Goal: Use online tool/utility: Use online tool/utility

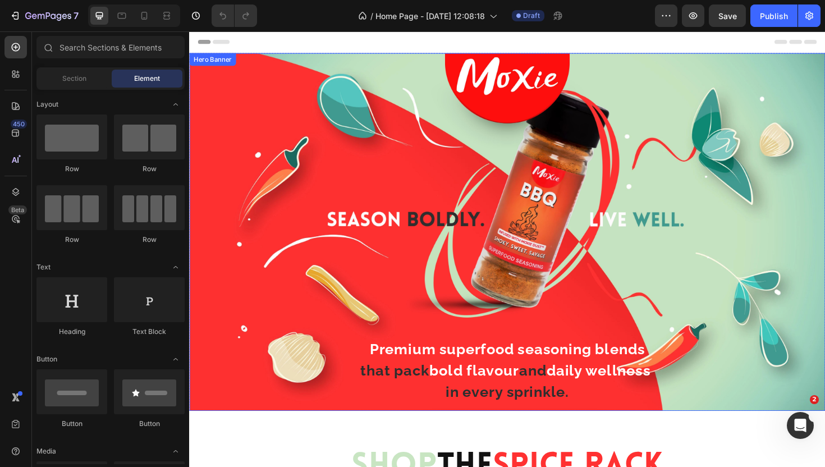
click at [231, 130] on div "Premium superfood seasoning blends that pack bold flavour and daily wellness in…" at bounding box center [525, 244] width 655 height 466
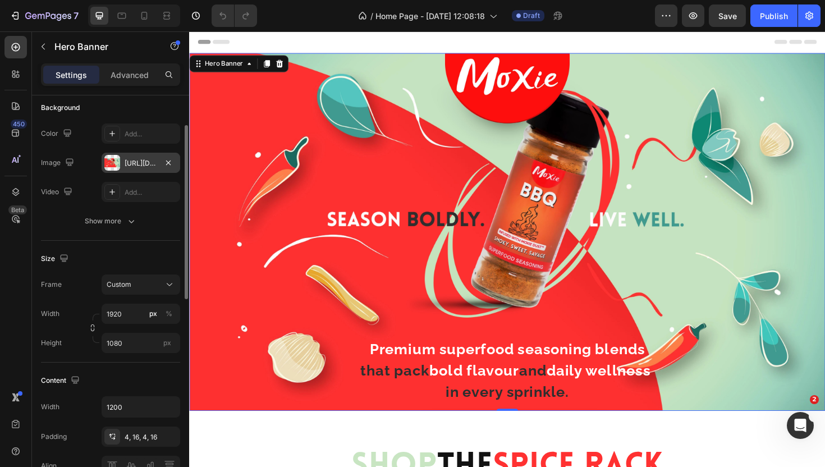
scroll to position [89, 0]
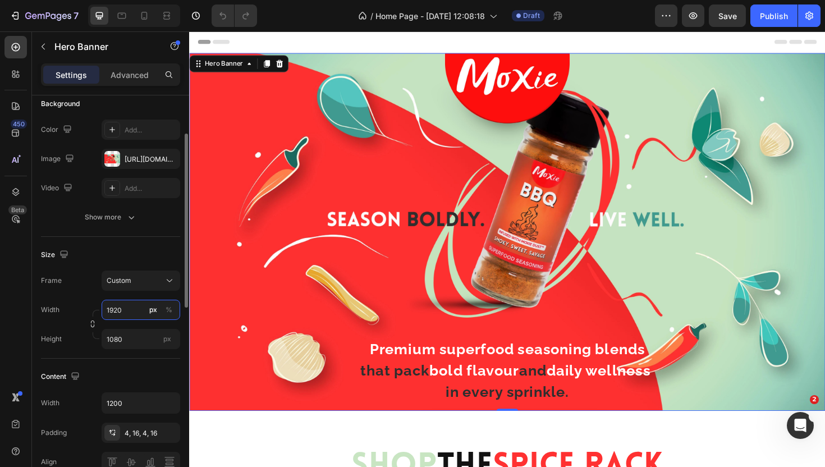
click at [121, 310] on input "1920" at bounding box center [141, 310] width 79 height 20
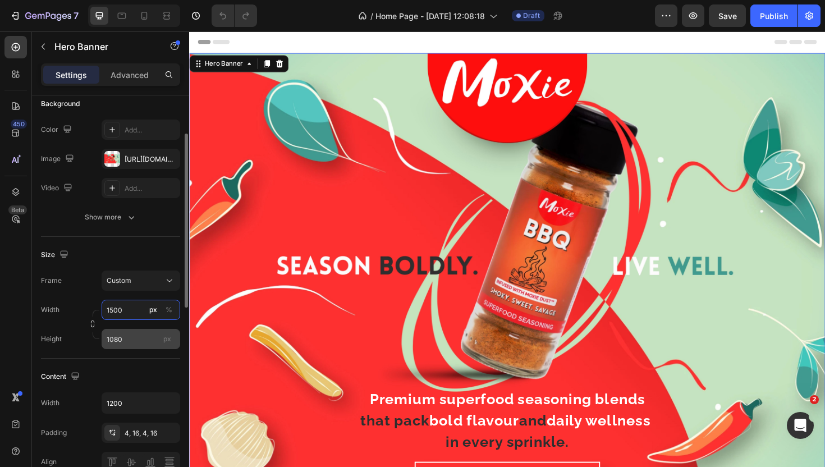
type input "1500"
click at [131, 342] on input "1080" at bounding box center [141, 339] width 79 height 20
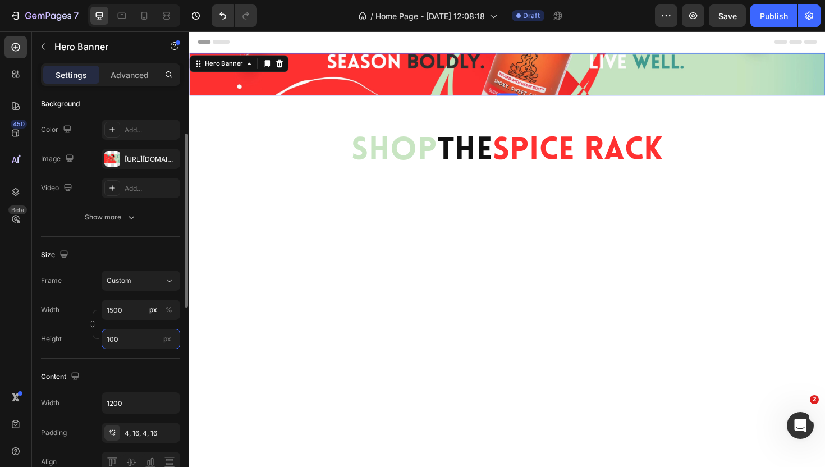
type input "1000"
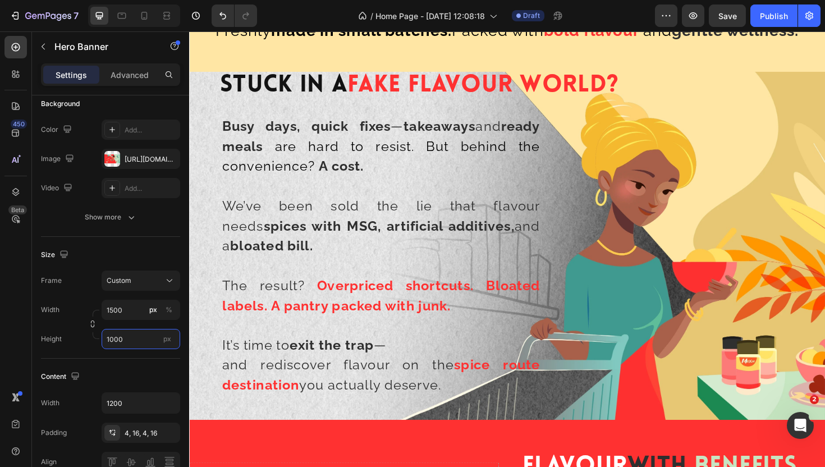
scroll to position [679, 0]
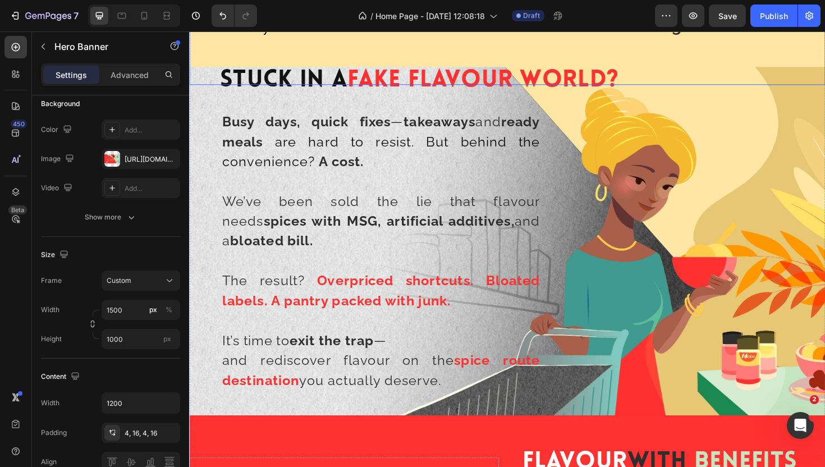
click at [659, 89] on div "Freshly made in small batches. Packed with bold flavour and gentle wellness." at bounding box center [525, 34] width 673 height 109
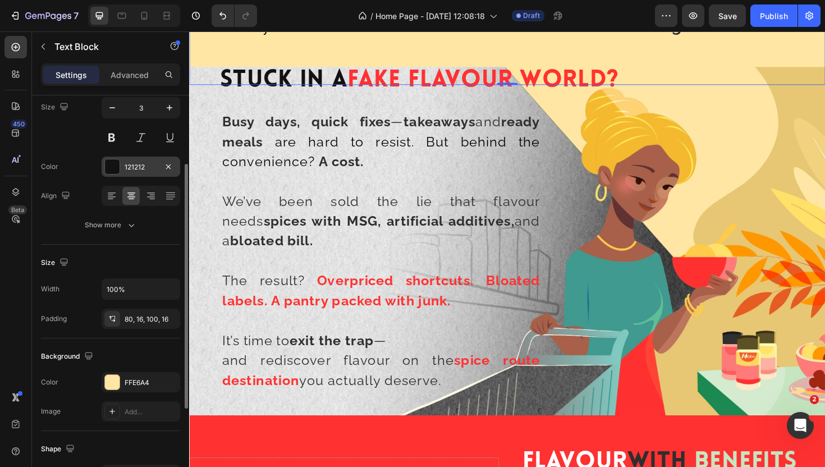
scroll to position [102, 0]
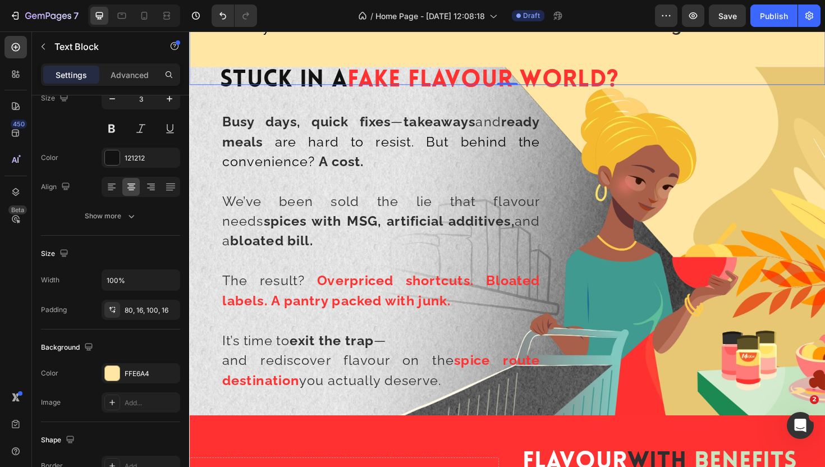
click at [307, 35] on strong "made in small batches." at bounding box center [371, 25] width 191 height 19
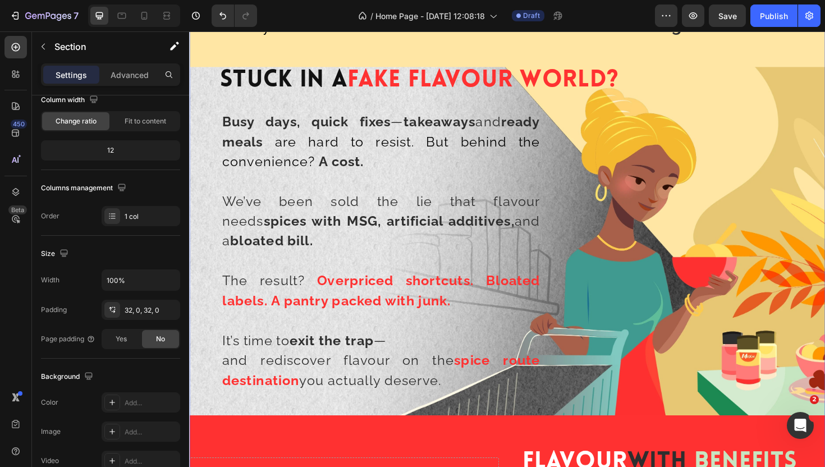
click at [244, 183] on div "Freshly made in small batches. Packed with bold flavour and gentle wellness. Te…" at bounding box center [525, 403] width 673 height 882
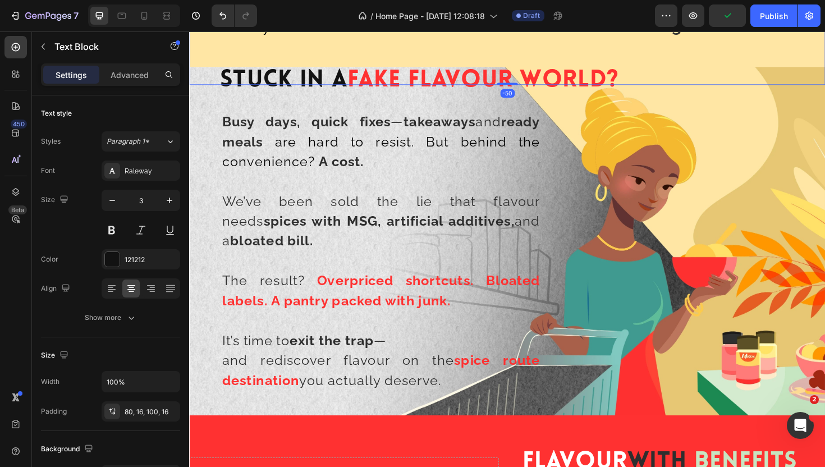
click at [210, 89] on div "Freshly made in small batches. Packed with bold flavour and gentle wellness." at bounding box center [525, 34] width 673 height 109
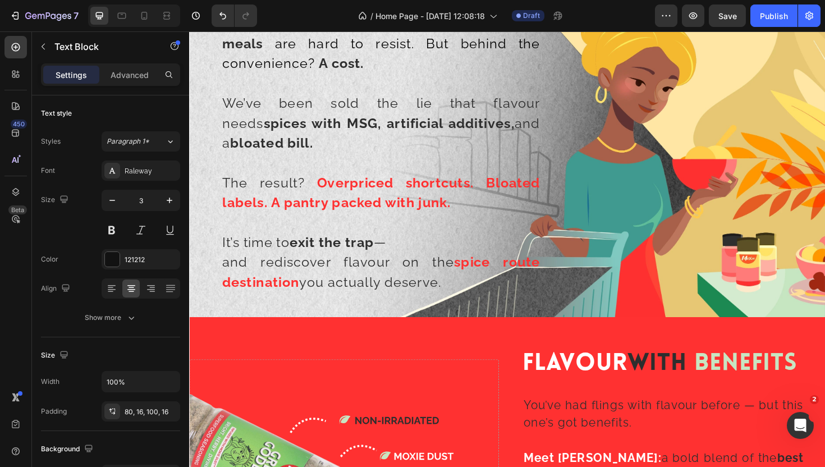
scroll to position [786, 0]
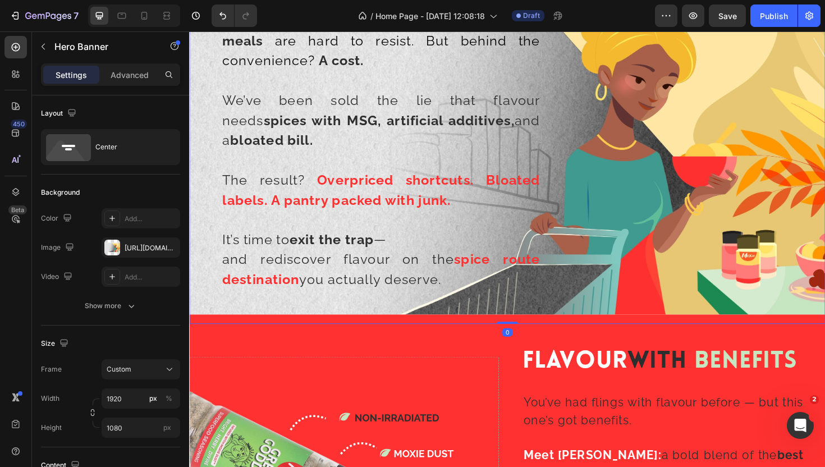
click at [200, 287] on div "Stuck In A Fake Flavour World? Heading Row Busy days, quick fixes — takeaways a…" at bounding box center [525, 152] width 655 height 342
click at [128, 403] on input "1920" at bounding box center [141, 398] width 79 height 20
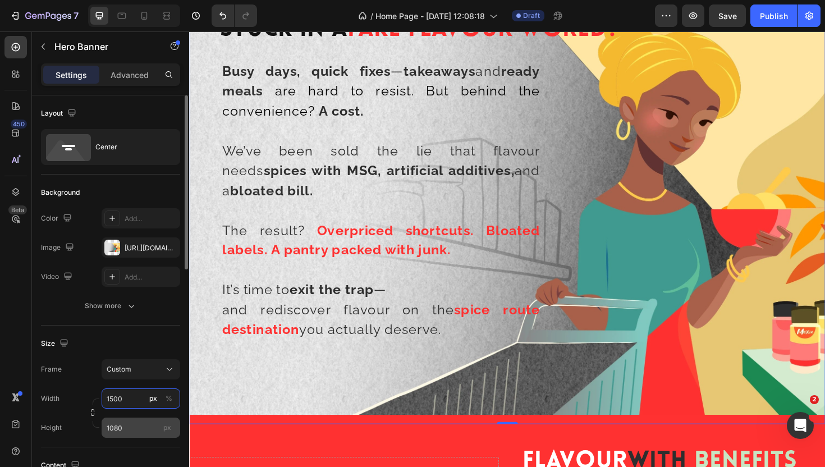
type input "1500"
click at [132, 431] on input "1080" at bounding box center [141, 427] width 79 height 20
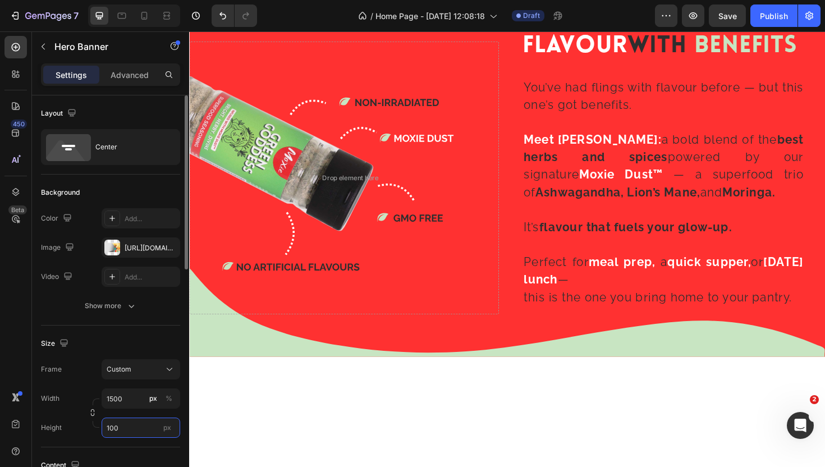
type input "1000"
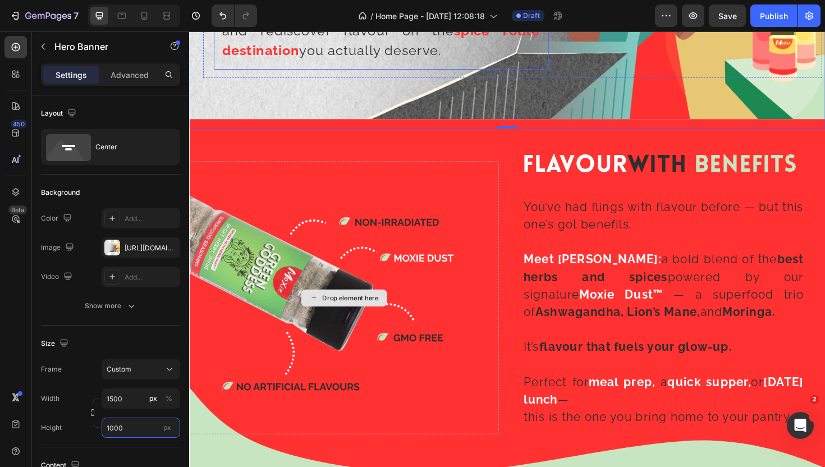
scroll to position [1313, 0]
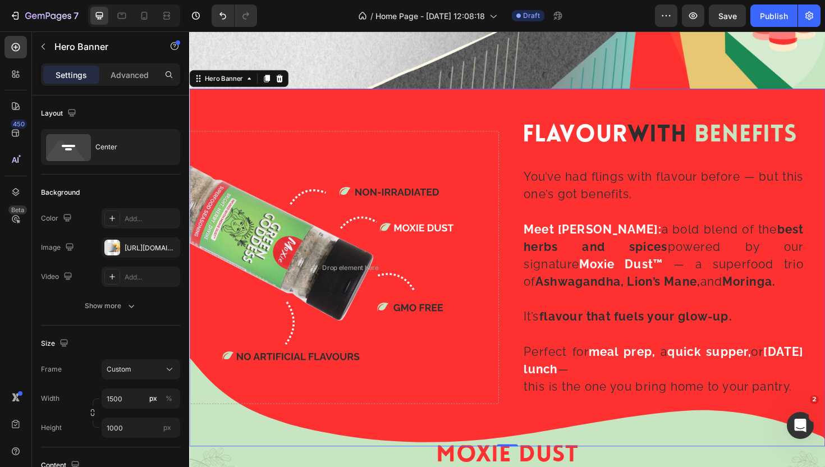
click at [219, 95] on div "Background Image" at bounding box center [525, 281] width 673 height 379
click at [127, 398] on input "px %" at bounding box center [141, 398] width 79 height 20
click at [151, 402] on div "px" at bounding box center [153, 398] width 8 height 10
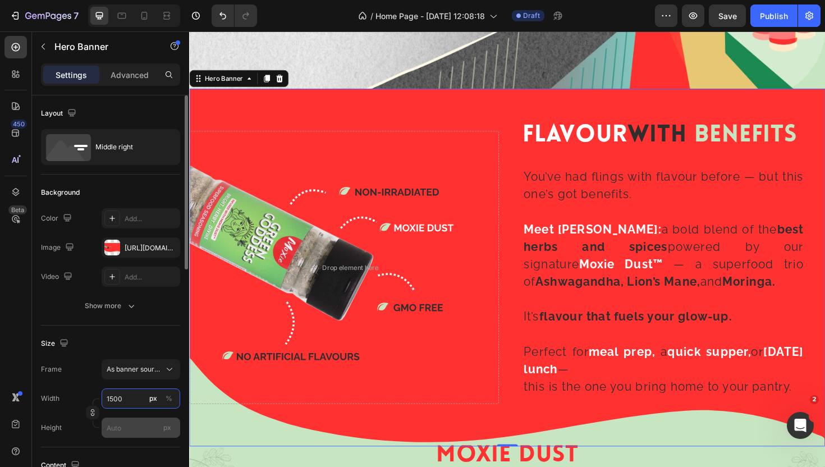
type input "1500"
click at [132, 429] on input "px" at bounding box center [141, 427] width 79 height 20
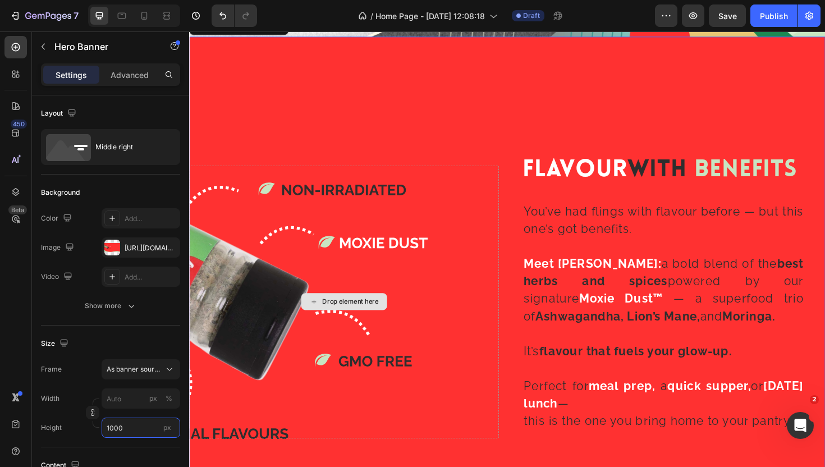
scroll to position [1376, 0]
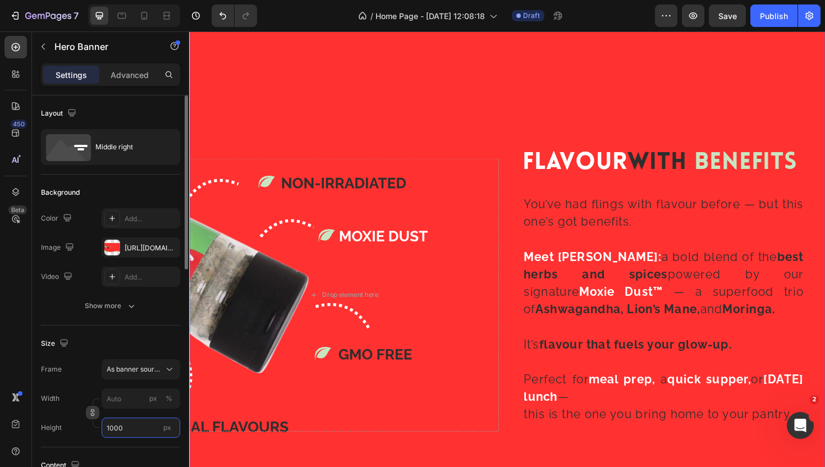
type input "1000"
click at [89, 414] on icon "button" at bounding box center [93, 412] width 8 height 8
click at [120, 403] on input "px %" at bounding box center [141, 398] width 79 height 20
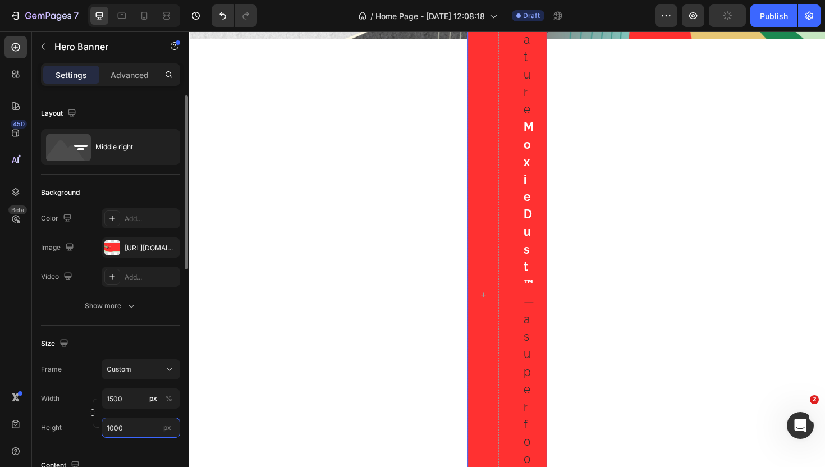
click at [132, 422] on input "1000" at bounding box center [141, 427] width 79 height 20
click at [171, 427] on div "px" at bounding box center [167, 427] width 17 height 15
click at [171, 427] on input "1000" at bounding box center [141, 427] width 79 height 20
click at [168, 430] on span "px" at bounding box center [167, 427] width 8 height 8
click at [168, 430] on input "1000" at bounding box center [141, 427] width 79 height 20
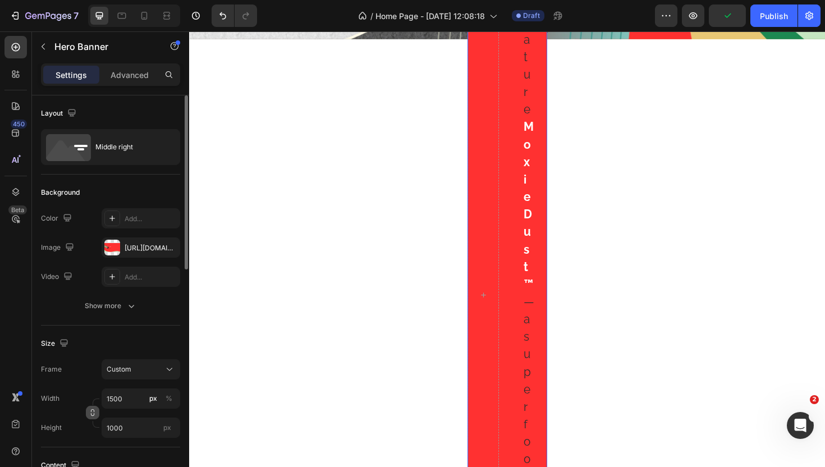
click at [93, 411] on icon "button" at bounding box center [93, 412] width 8 height 8
click at [151, 374] on div "Custom 3:20" at bounding box center [134, 369] width 55 height 10
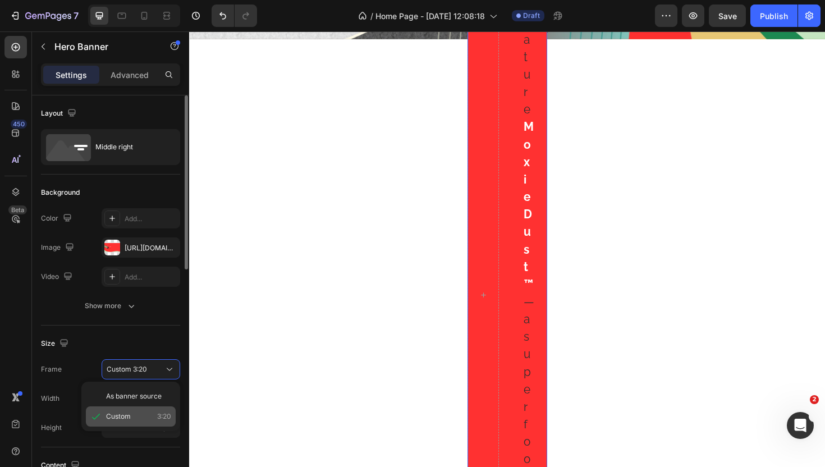
click at [149, 408] on div "Custom 3:20" at bounding box center [131, 416] width 90 height 20
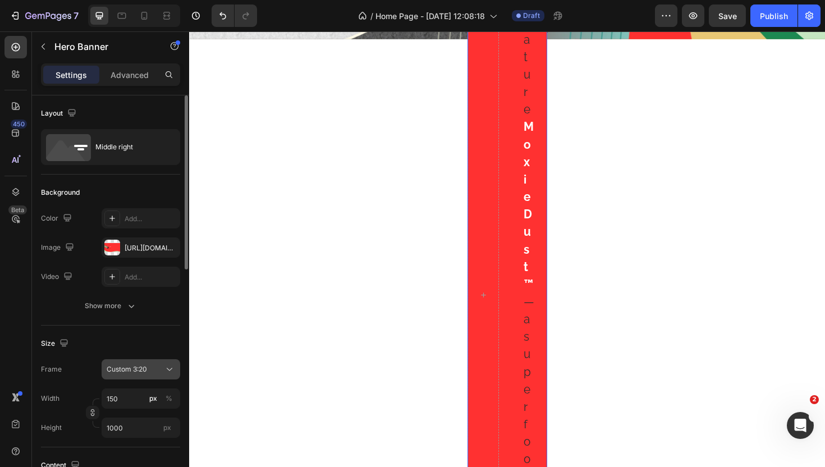
click at [143, 372] on span "Custom 3:20" at bounding box center [127, 369] width 40 height 10
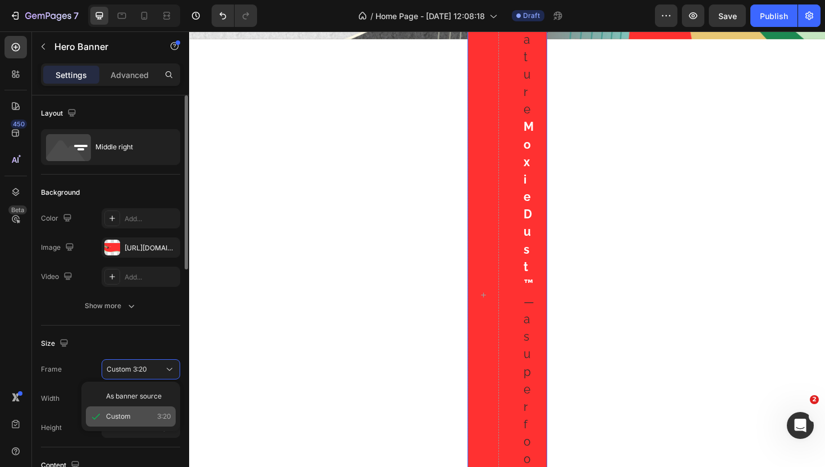
click at [138, 414] on div "Custom 3:20" at bounding box center [138, 416] width 65 height 10
click at [137, 401] on input "150" at bounding box center [141, 398] width 79 height 20
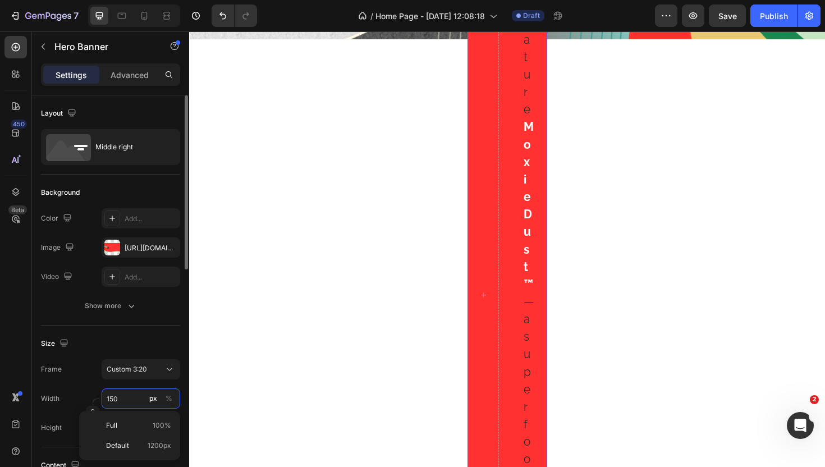
type input "1"
type input "7"
type input "15"
type input "100"
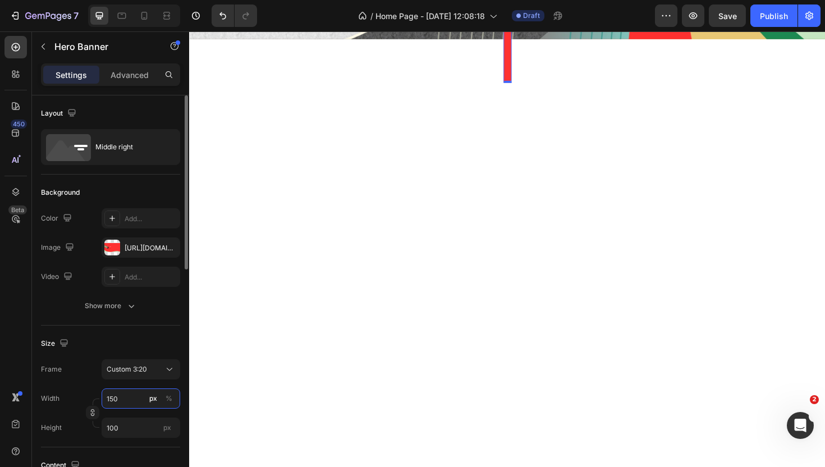
type input "1500"
type input "10000"
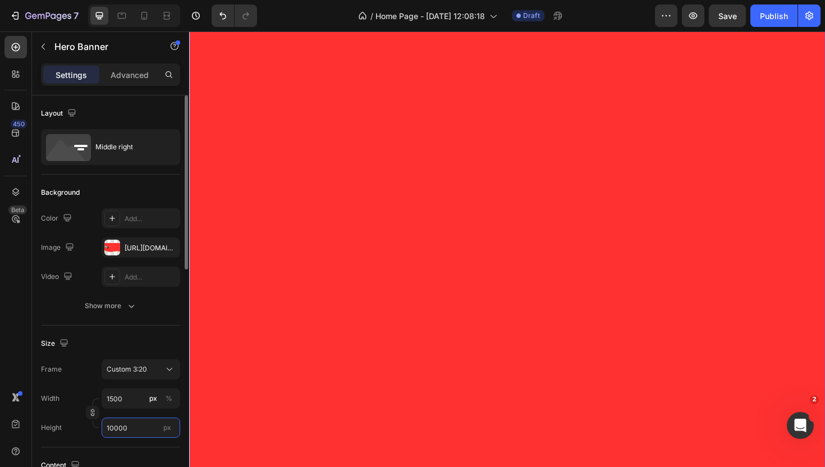
click at [138, 425] on input "10000" at bounding box center [141, 427] width 79 height 20
type input "0"
type input "1"
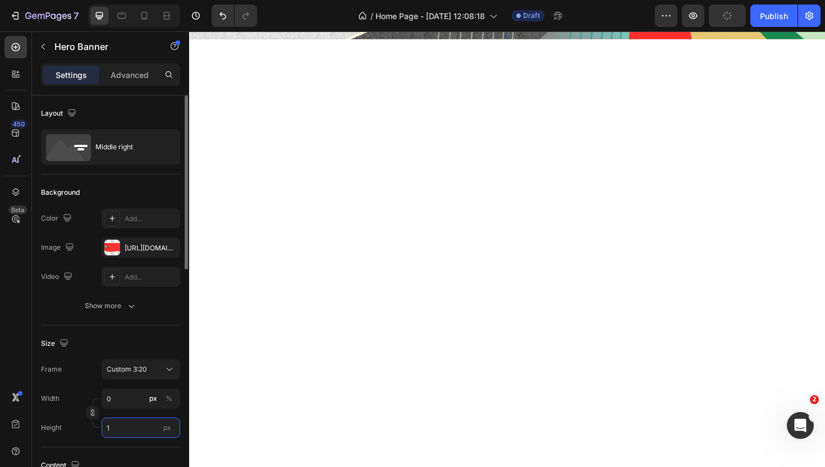
type input "2"
type input "10"
type input "15"
type input "100"
type input "150"
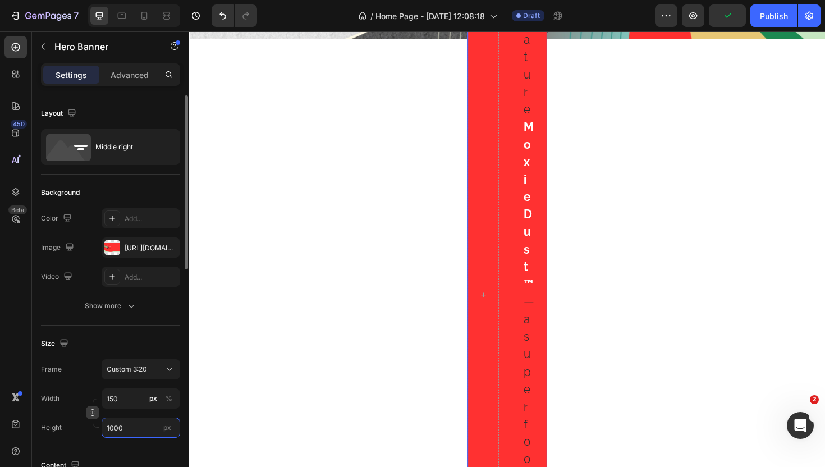
type input "1000"
click at [86, 415] on button "button" at bounding box center [92, 412] width 13 height 13
click at [129, 397] on input "150" at bounding box center [141, 398] width 79 height 20
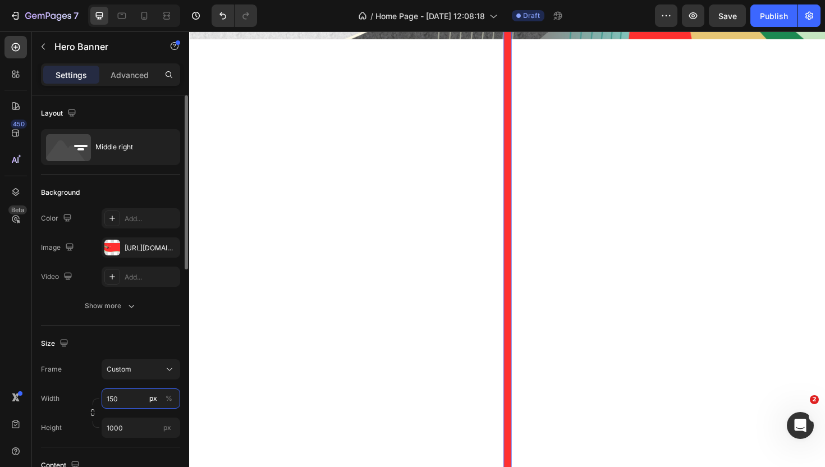
type input "1500"
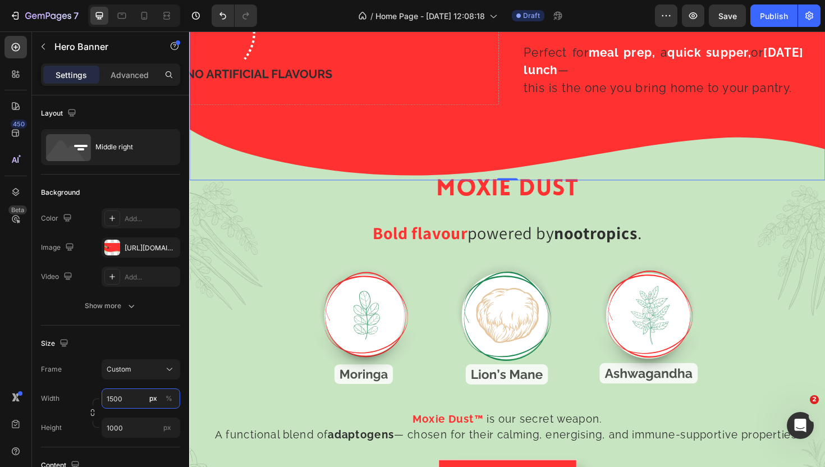
scroll to position [1668, 0]
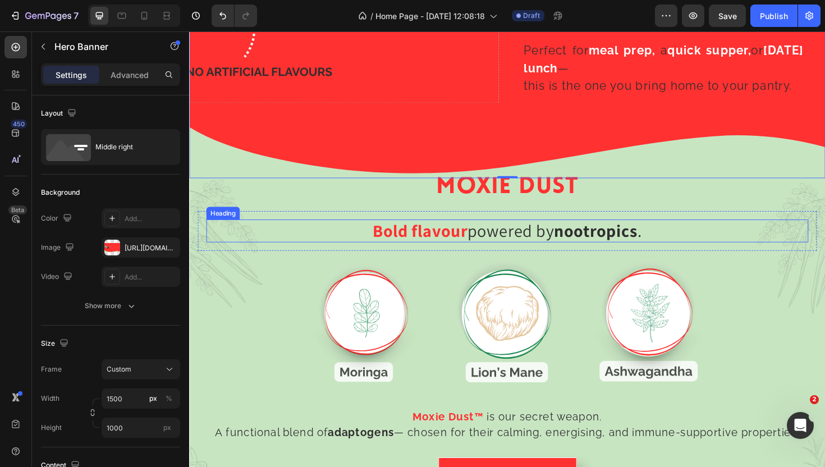
click at [290, 234] on h2 "Bold flavour powered by nootropics ." at bounding box center [525, 243] width 637 height 24
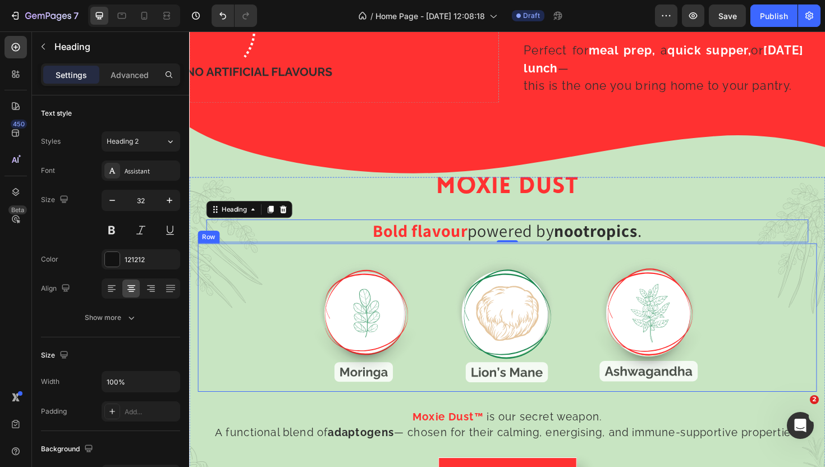
click at [267, 329] on div "Image Image Image Row" at bounding box center [525, 334] width 655 height 157
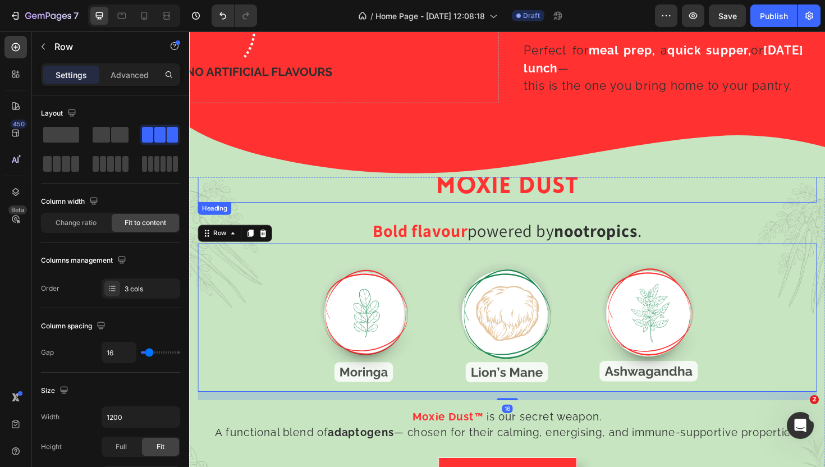
click at [337, 212] on h2 "MOXIE DUST" at bounding box center [525, 196] width 655 height 33
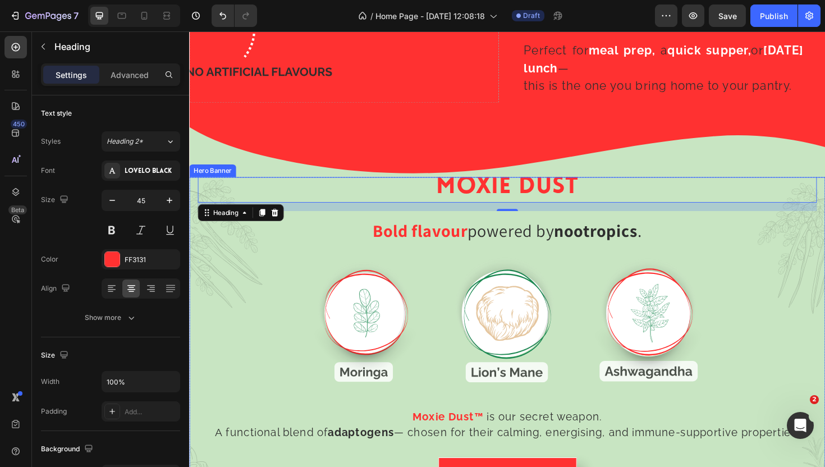
click at [191, 369] on div "MOXIE DUST Heading 16 Bold flavour powered by nootropics . Heading Row Image Im…" at bounding box center [525, 354] width 673 height 352
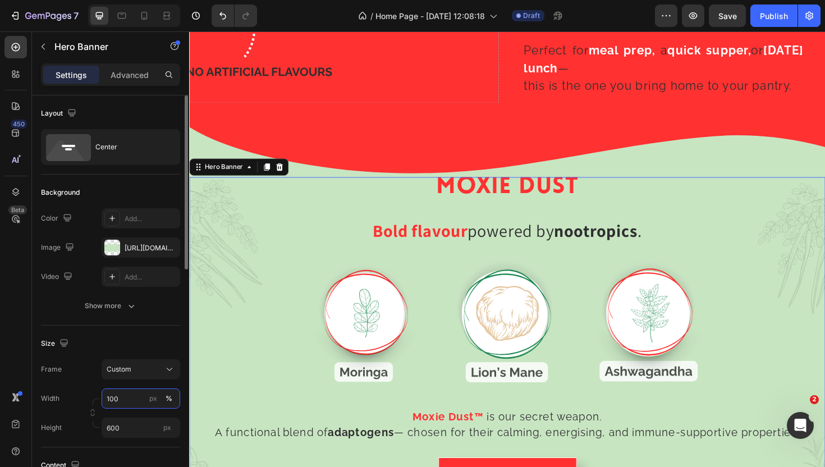
click at [116, 397] on input "100" at bounding box center [141, 398] width 79 height 20
click at [152, 401] on div "px" at bounding box center [153, 398] width 8 height 10
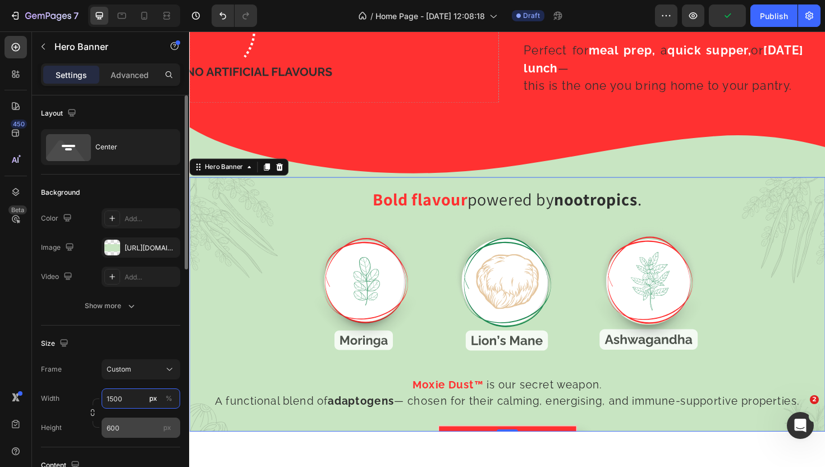
type input "1500"
click at [130, 430] on input "600" at bounding box center [141, 427] width 79 height 20
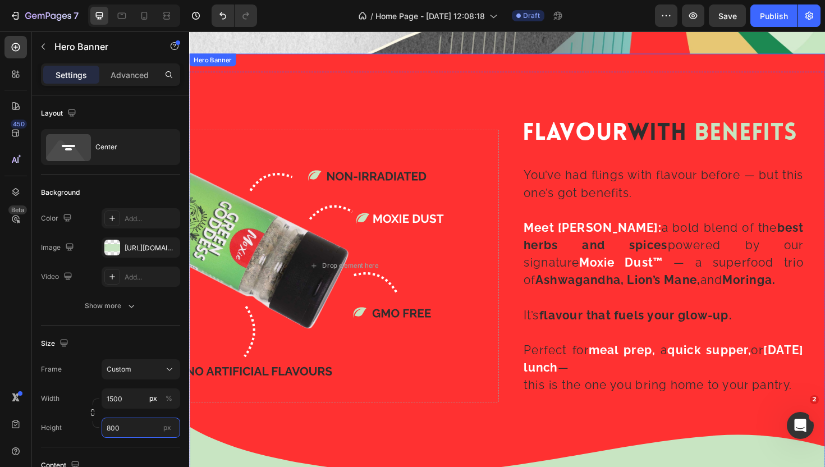
scroll to position [1345, 0]
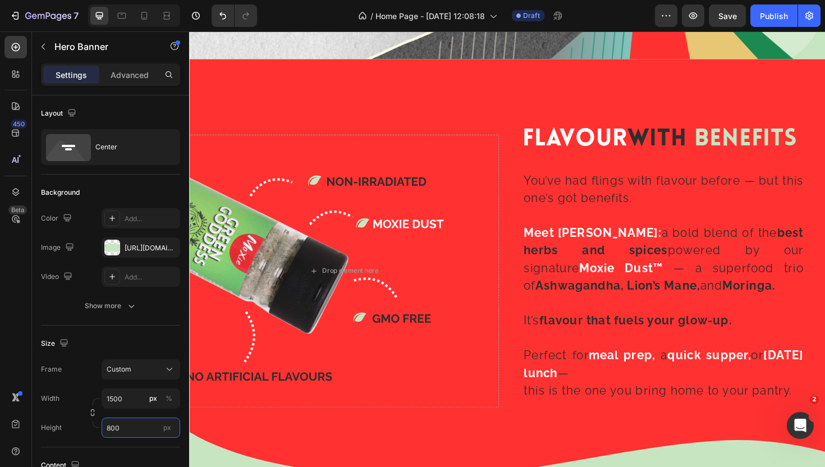
type input "800"
click at [467, 70] on div "Background Image" at bounding box center [525, 285] width 673 height 449
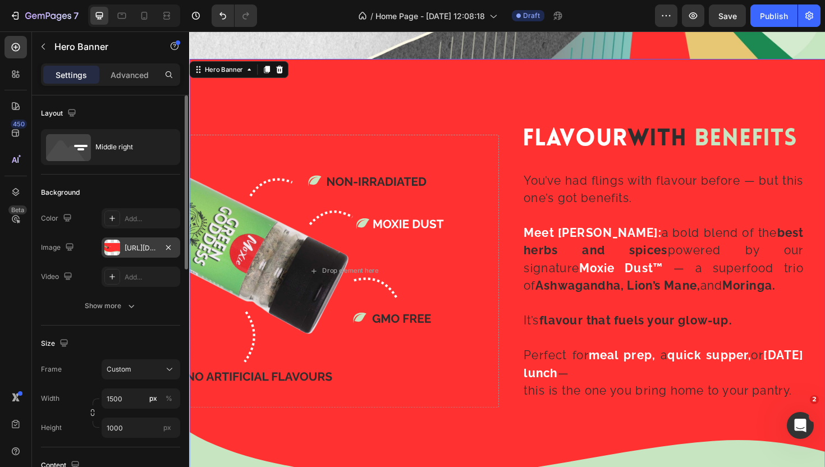
click at [126, 245] on div "[URL][DOMAIN_NAME]" at bounding box center [141, 248] width 33 height 10
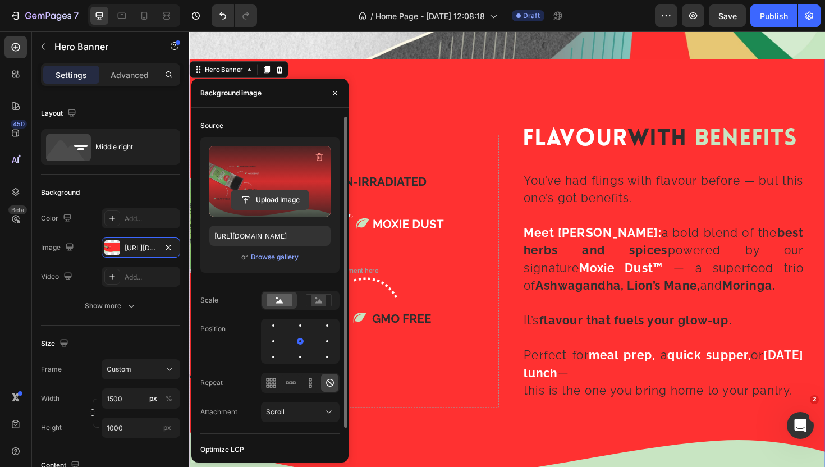
click at [276, 196] on input "file" at bounding box center [269, 199] width 77 height 19
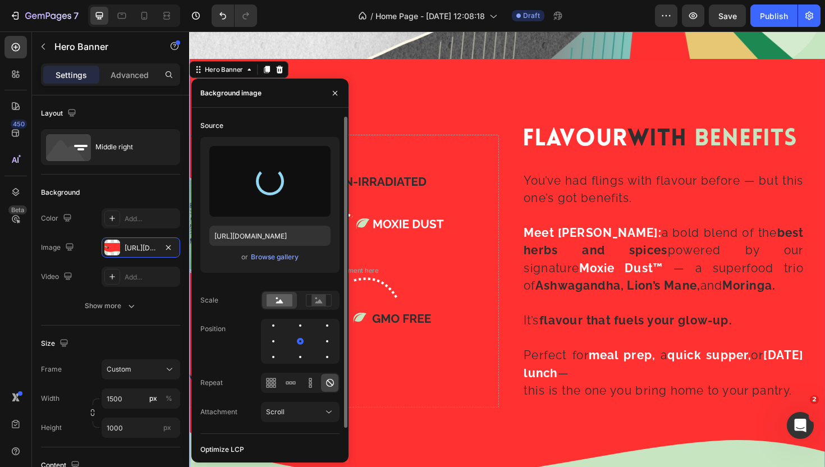
type input "[URL][DOMAIN_NAME]"
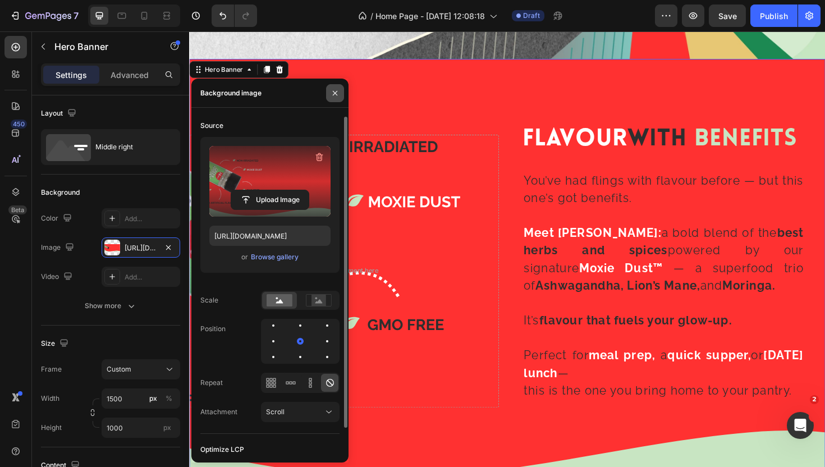
click at [333, 90] on icon "button" at bounding box center [334, 93] width 9 height 9
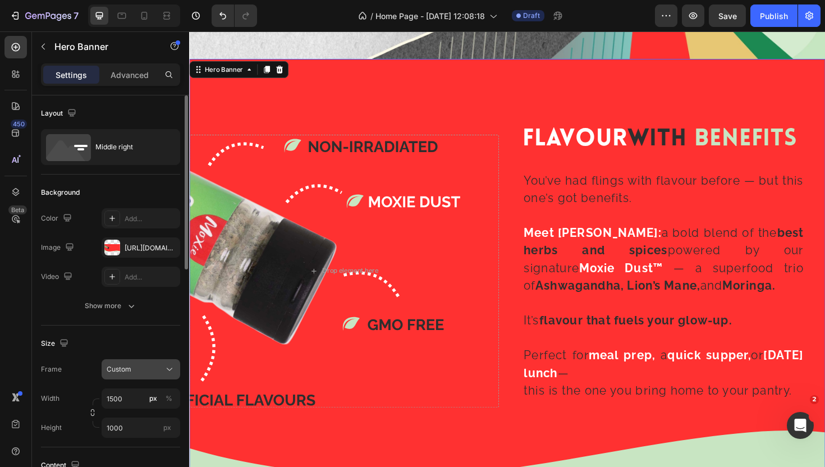
click at [140, 371] on div "Custom" at bounding box center [134, 369] width 55 height 10
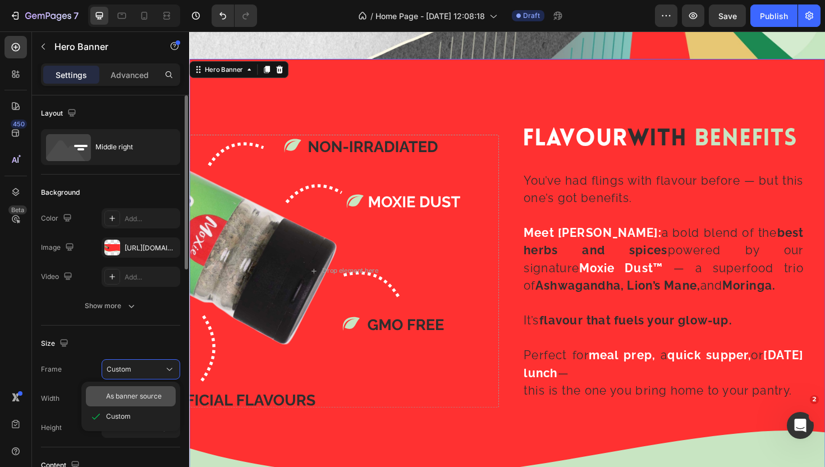
click at [140, 399] on span "As banner source" at bounding box center [134, 396] width 56 height 10
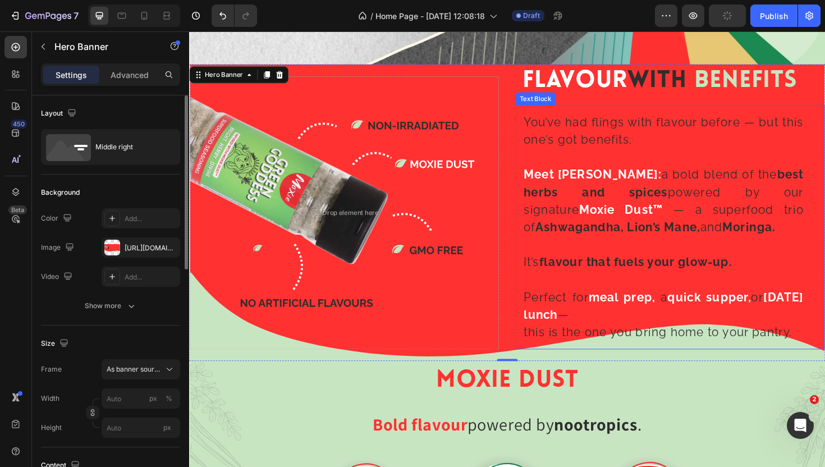
scroll to position [1337, 0]
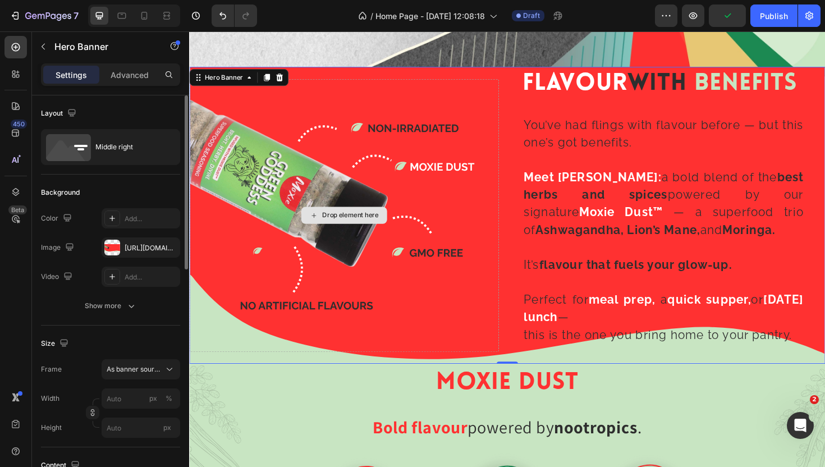
click at [490, 233] on div "Drop element here" at bounding box center [353, 226] width 328 height 289
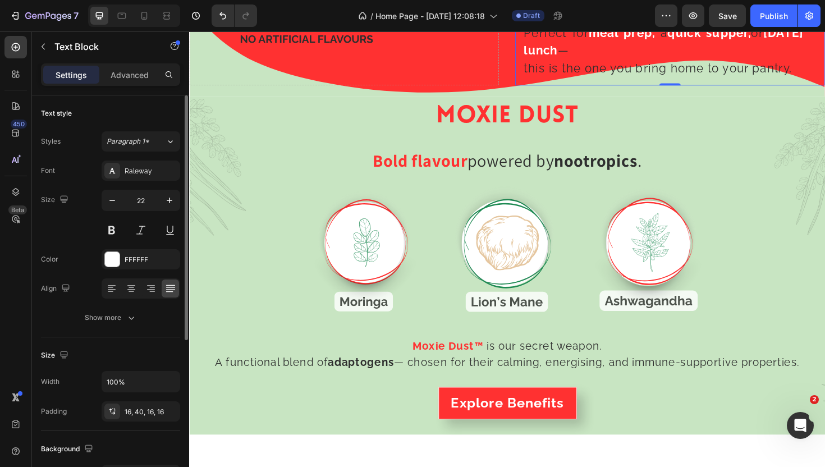
scroll to position [1693, 0]
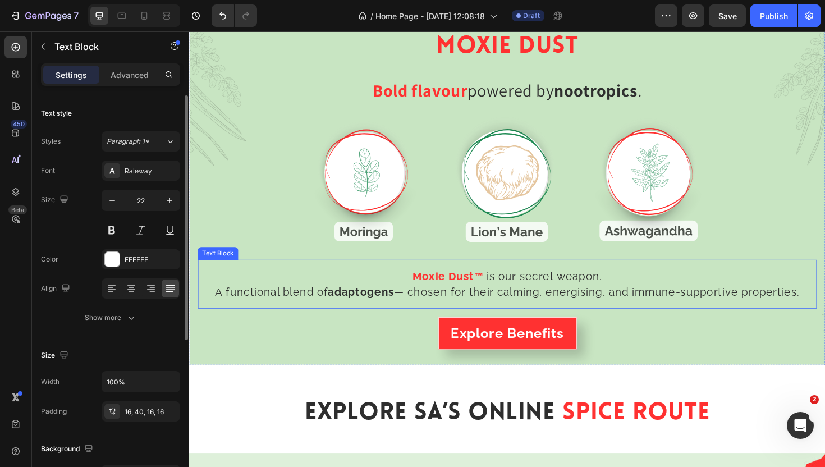
click at [536, 287] on span "is our secret weapon." at bounding box center [565, 290] width 122 height 13
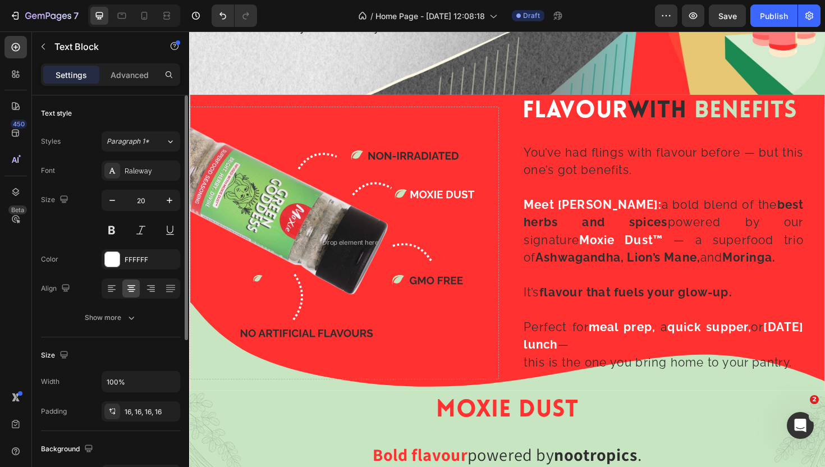
scroll to position [1307, 0]
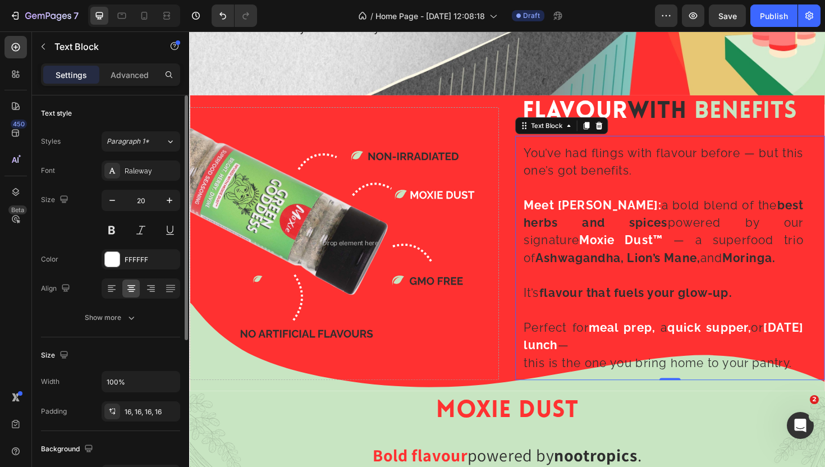
click at [645, 201] on p at bounding box center [691, 197] width 296 height 19
click at [115, 204] on icon "button" at bounding box center [112, 200] width 11 height 11
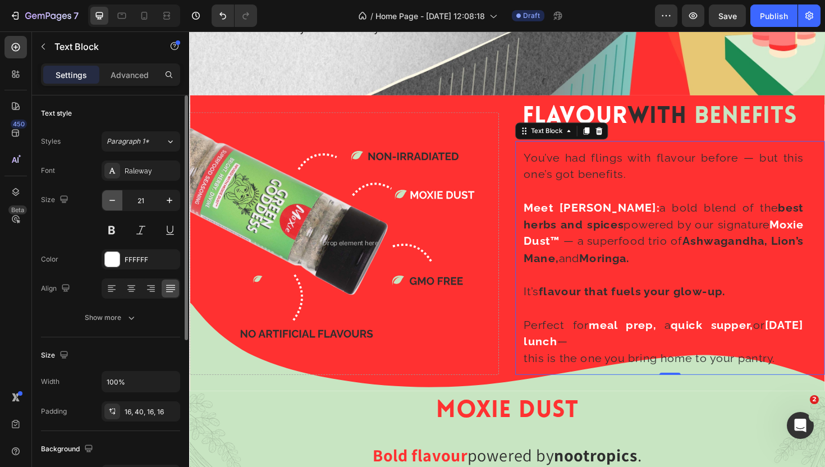
click at [115, 204] on icon "button" at bounding box center [112, 200] width 11 height 11
type input "20"
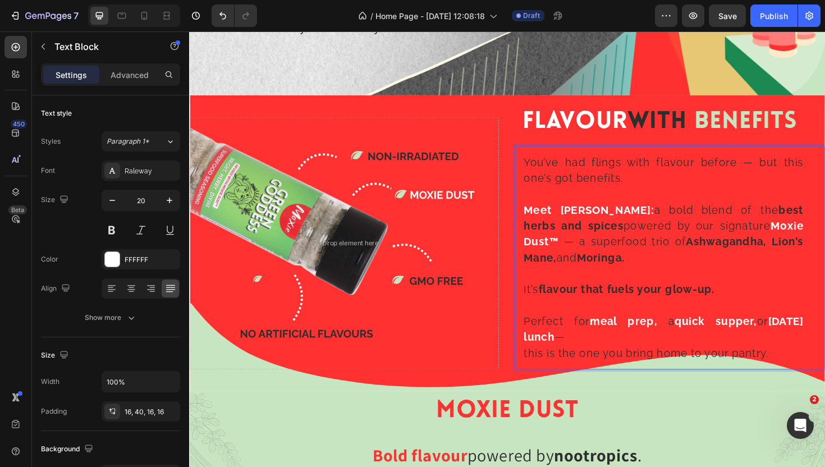
click at [636, 199] on p "Rich Text Editor. Editing area: main" at bounding box center [691, 203] width 296 height 17
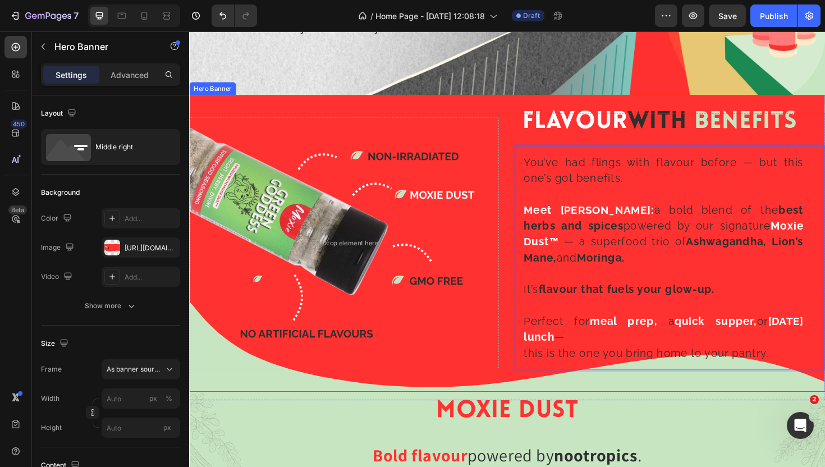
click at [523, 116] on div "Background Image" at bounding box center [525, 256] width 673 height 314
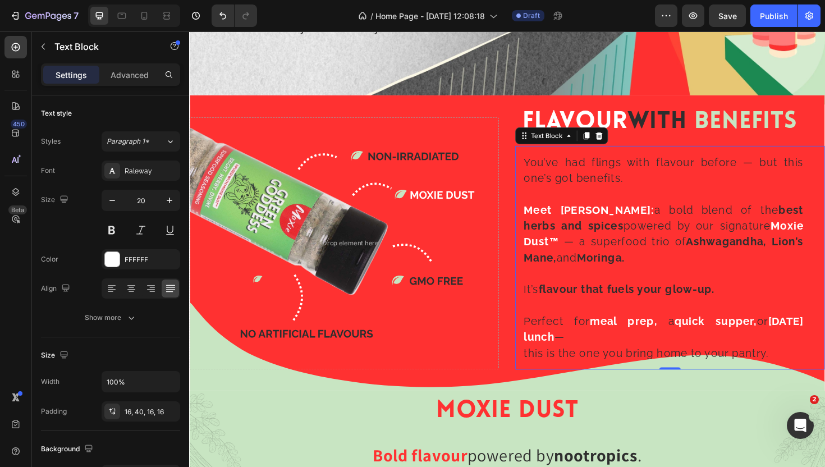
click at [604, 154] on div "You’ve had flings with flavour before — but this one’s got benefits. Meet [PERS…" at bounding box center [698, 271] width 328 height 237
click at [149, 76] on div "Advanced" at bounding box center [130, 75] width 56 height 18
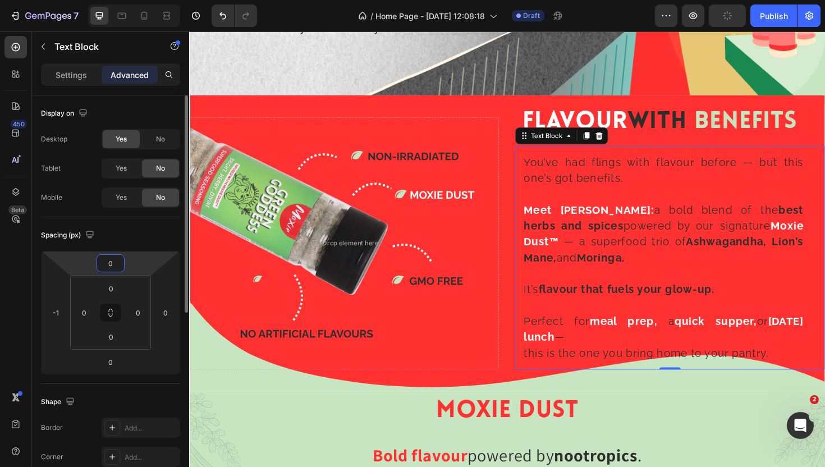
click at [110, 262] on input "0" at bounding box center [110, 263] width 22 height 17
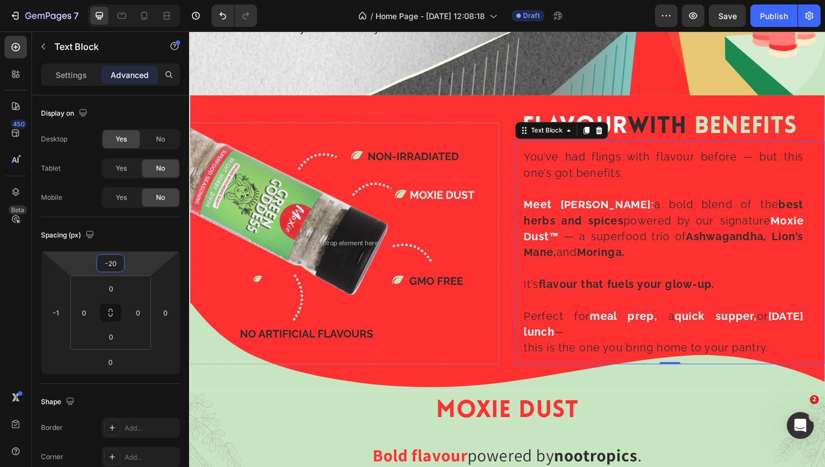
type input "-20"
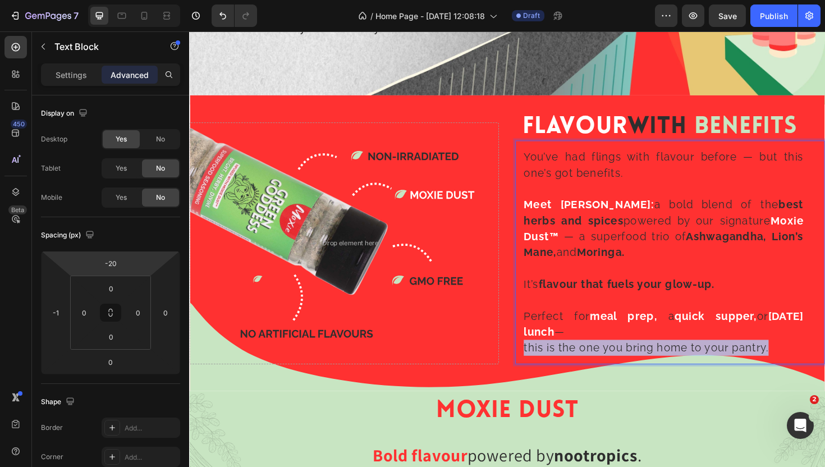
drag, startPoint x: 819, startPoint y: 368, endPoint x: 539, endPoint y: 363, distance: 280.6
click at [539, 363] on div "You’ve had flings with flavour before — but this one’s got benefits. Meet [PERS…" at bounding box center [698, 265] width 328 height 237
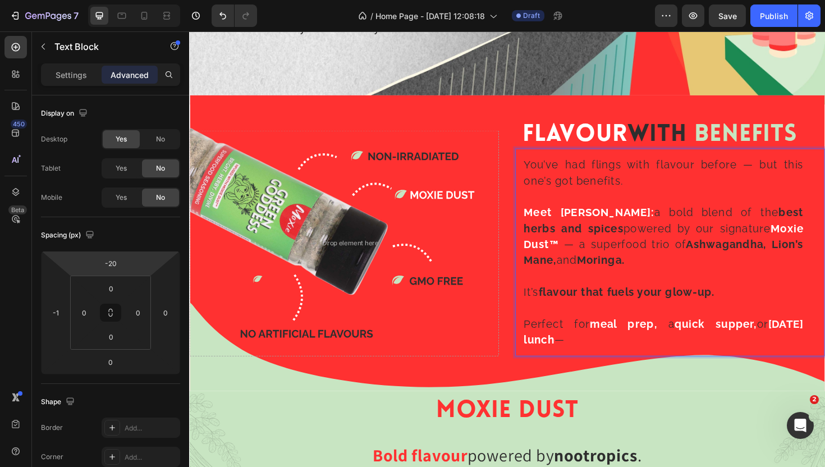
scroll to position [1315, 0]
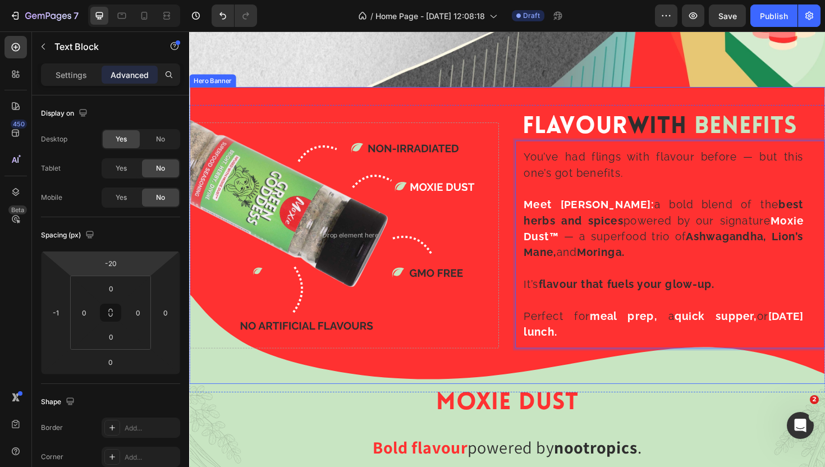
click at [458, 372] on div "Background Image" at bounding box center [525, 247] width 673 height 314
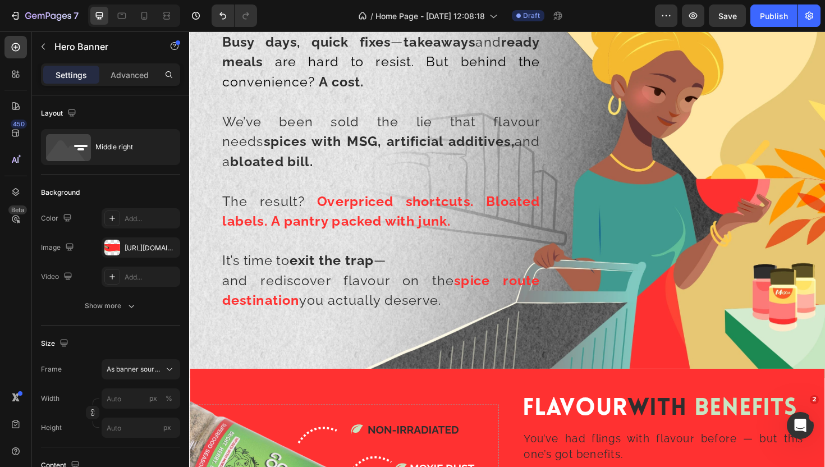
scroll to position [798, 0]
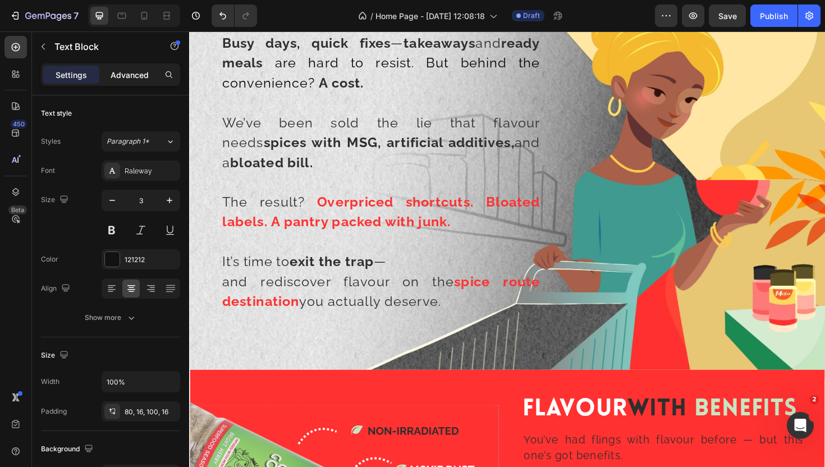
click at [128, 75] on p "Advanced" at bounding box center [130, 75] width 38 height 12
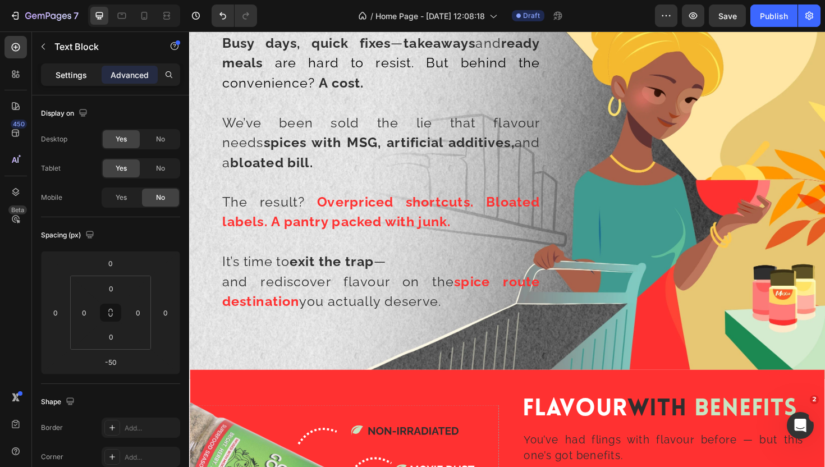
click at [67, 80] on p "Settings" at bounding box center [71, 75] width 31 height 12
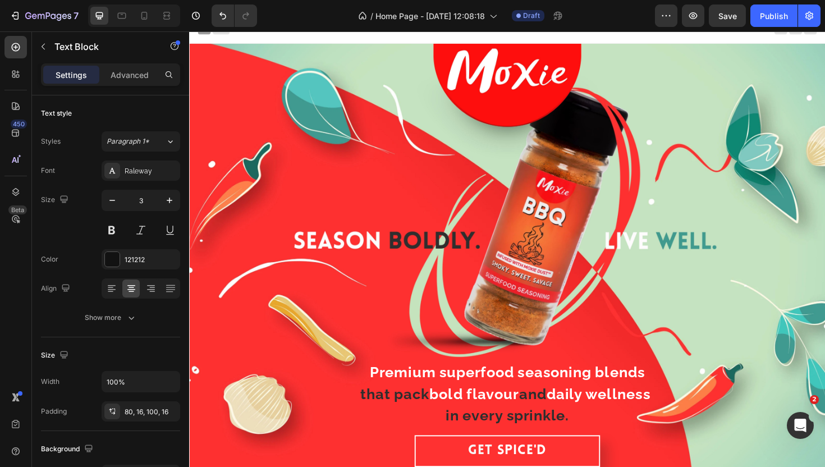
scroll to position [0, 0]
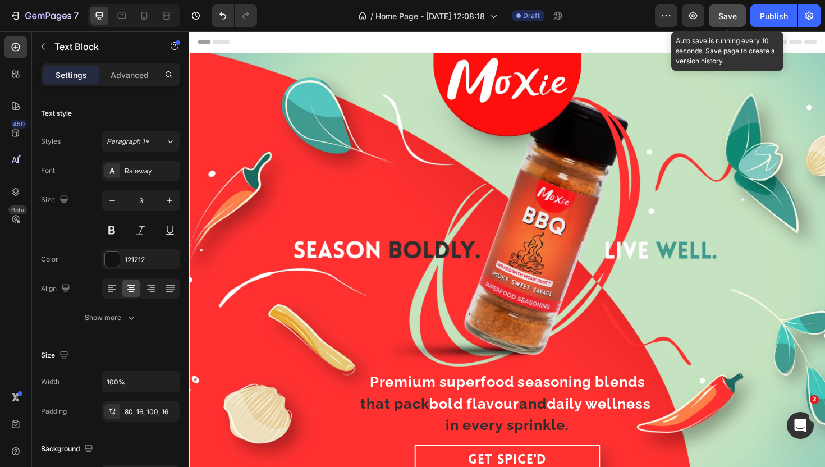
click at [723, 14] on span "Save" at bounding box center [727, 16] width 19 height 10
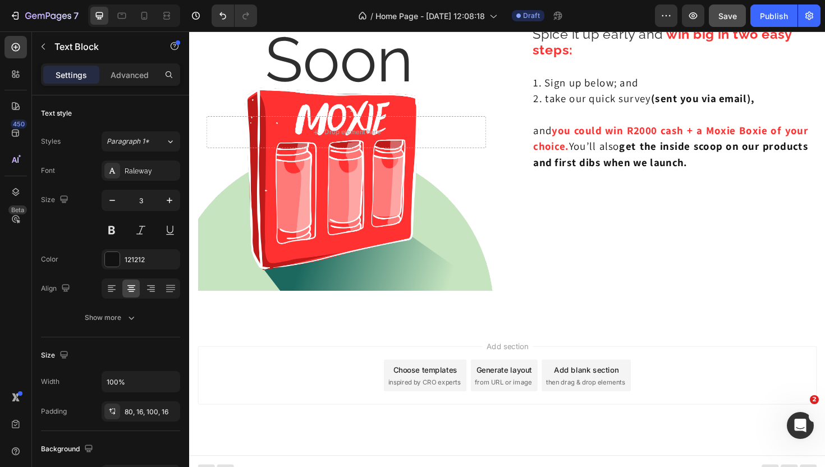
scroll to position [3008, 0]
